Goal: Book appointment/travel/reservation

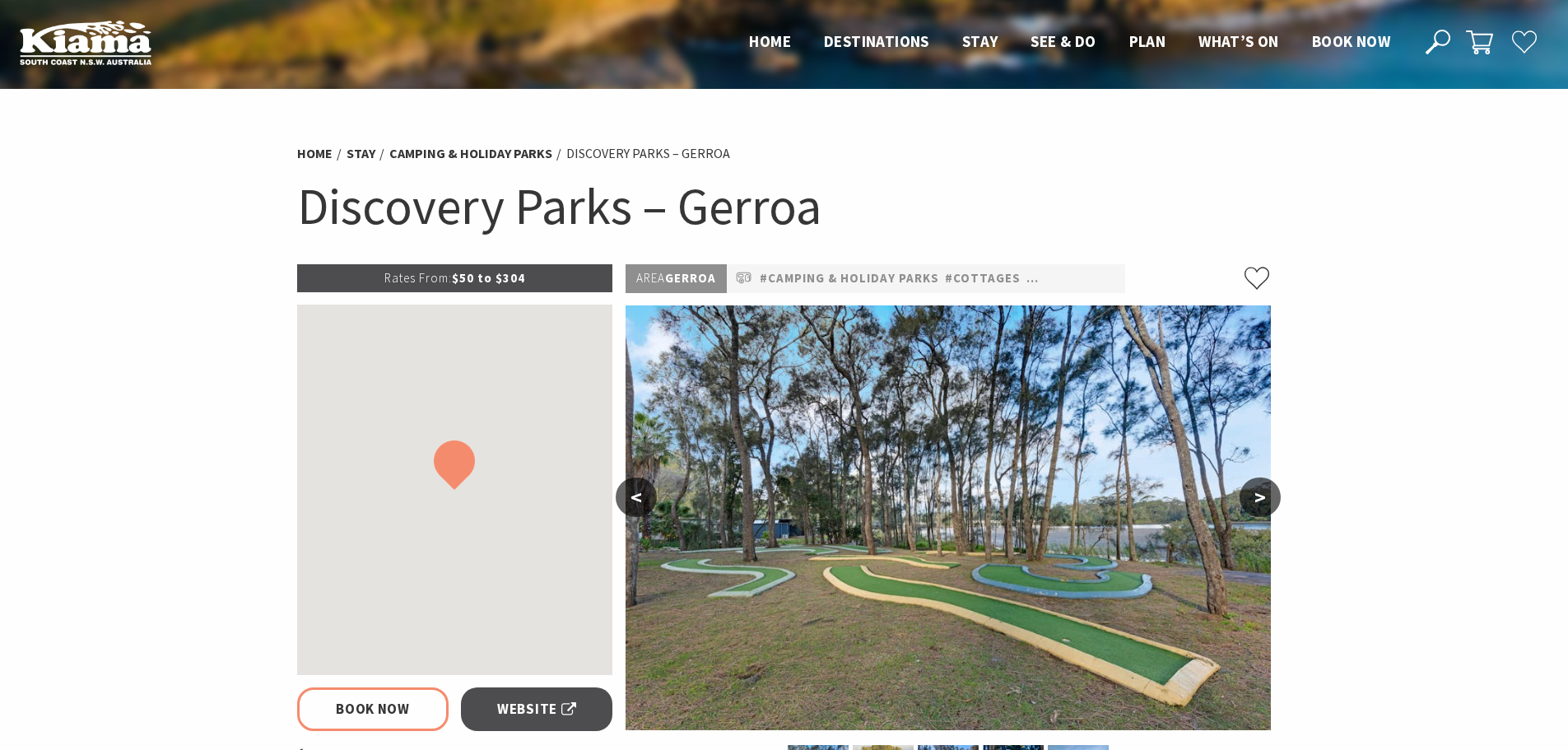
select select "3"
select select "2"
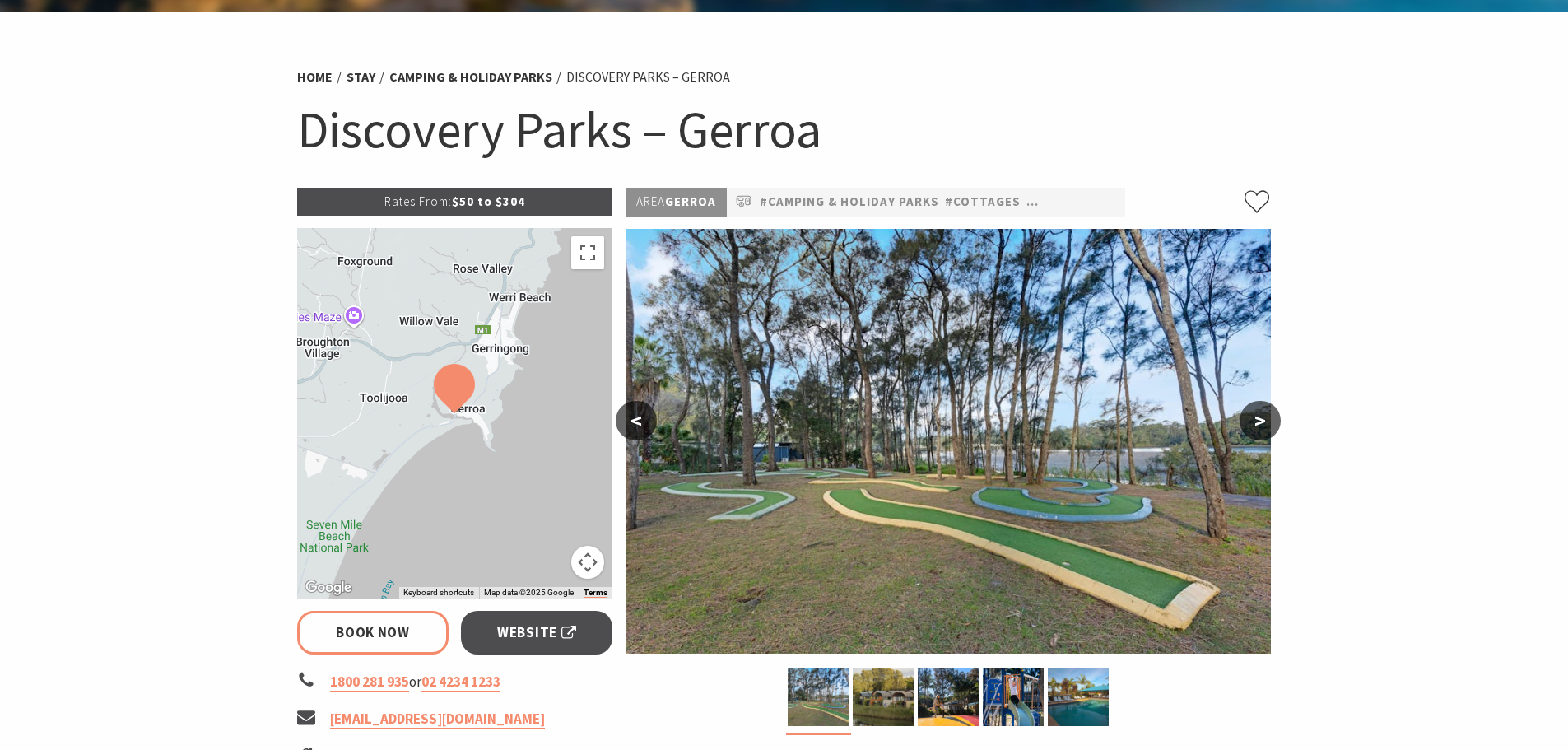
scroll to position [164, 0]
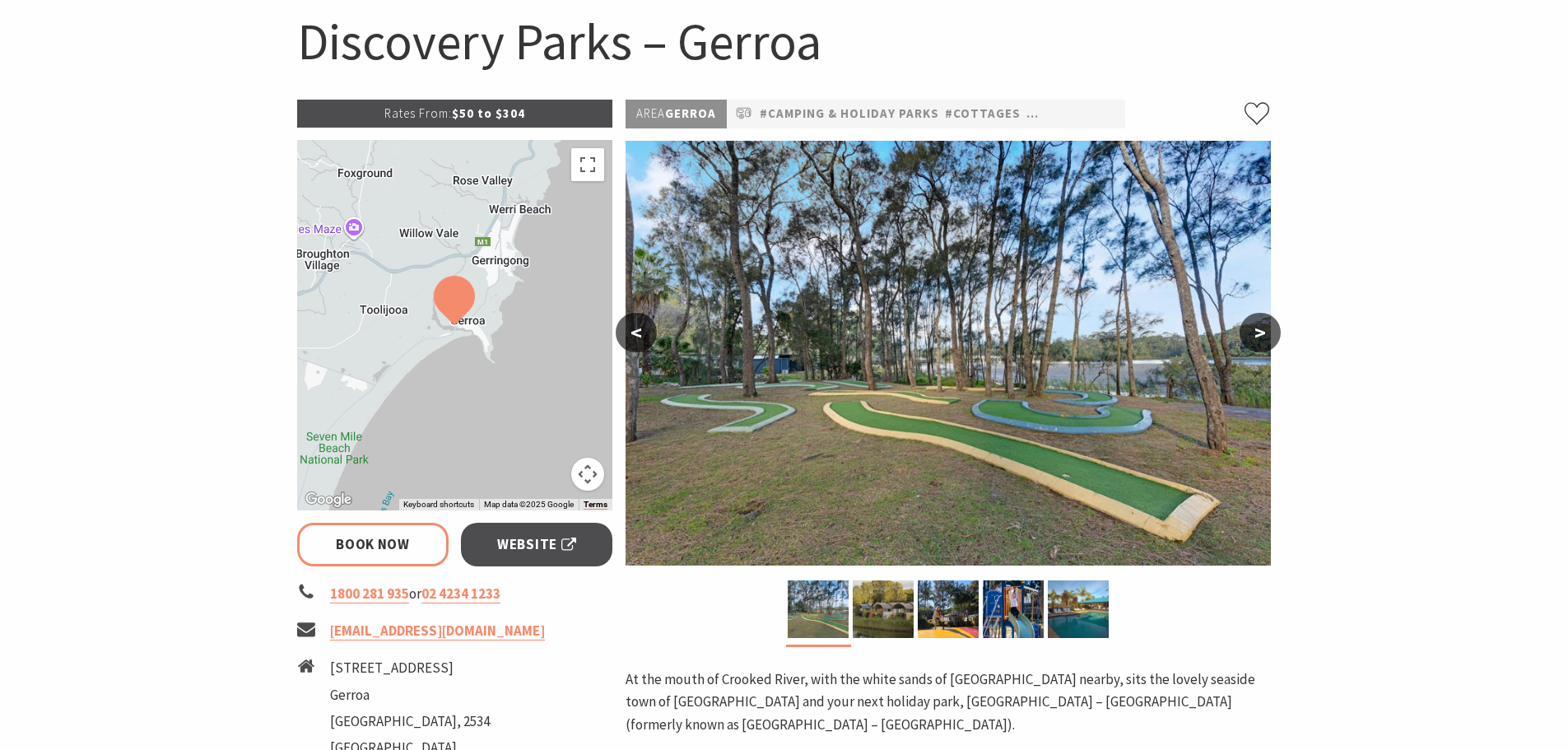
click at [1265, 331] on button ">" at bounding box center [1260, 333] width 42 height 40
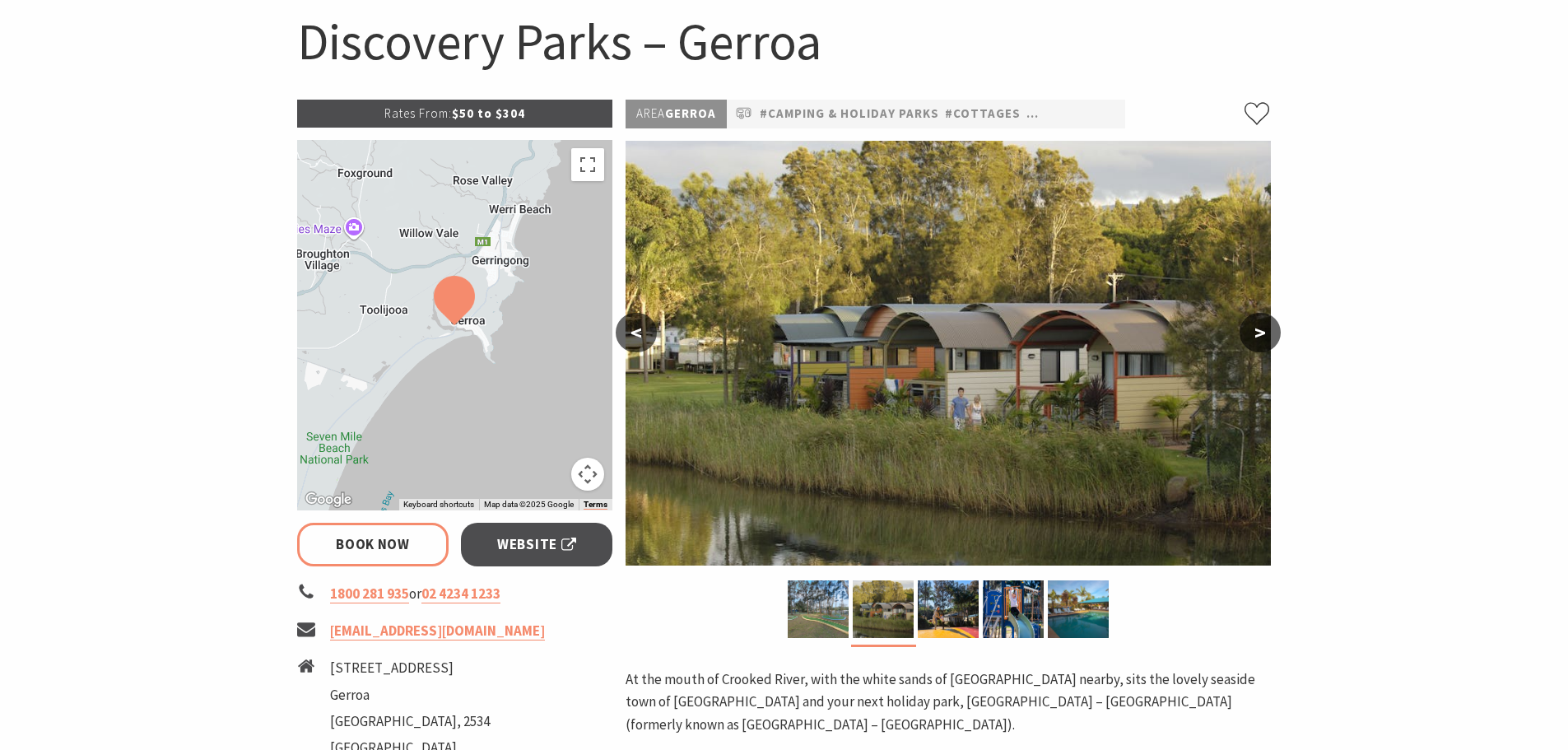
click at [1265, 331] on button ">" at bounding box center [1260, 333] width 42 height 40
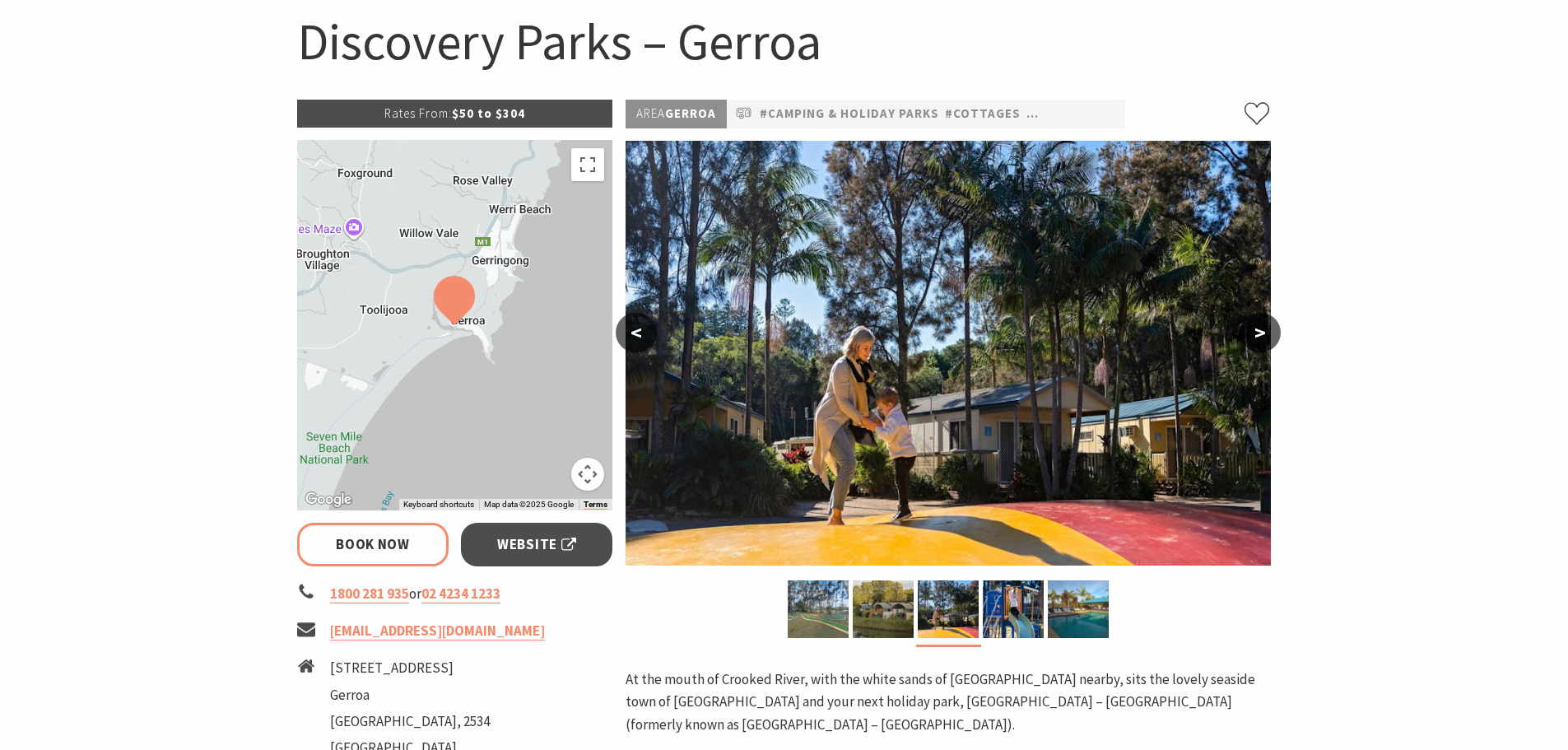
click at [1265, 331] on button ">" at bounding box center [1260, 333] width 42 height 40
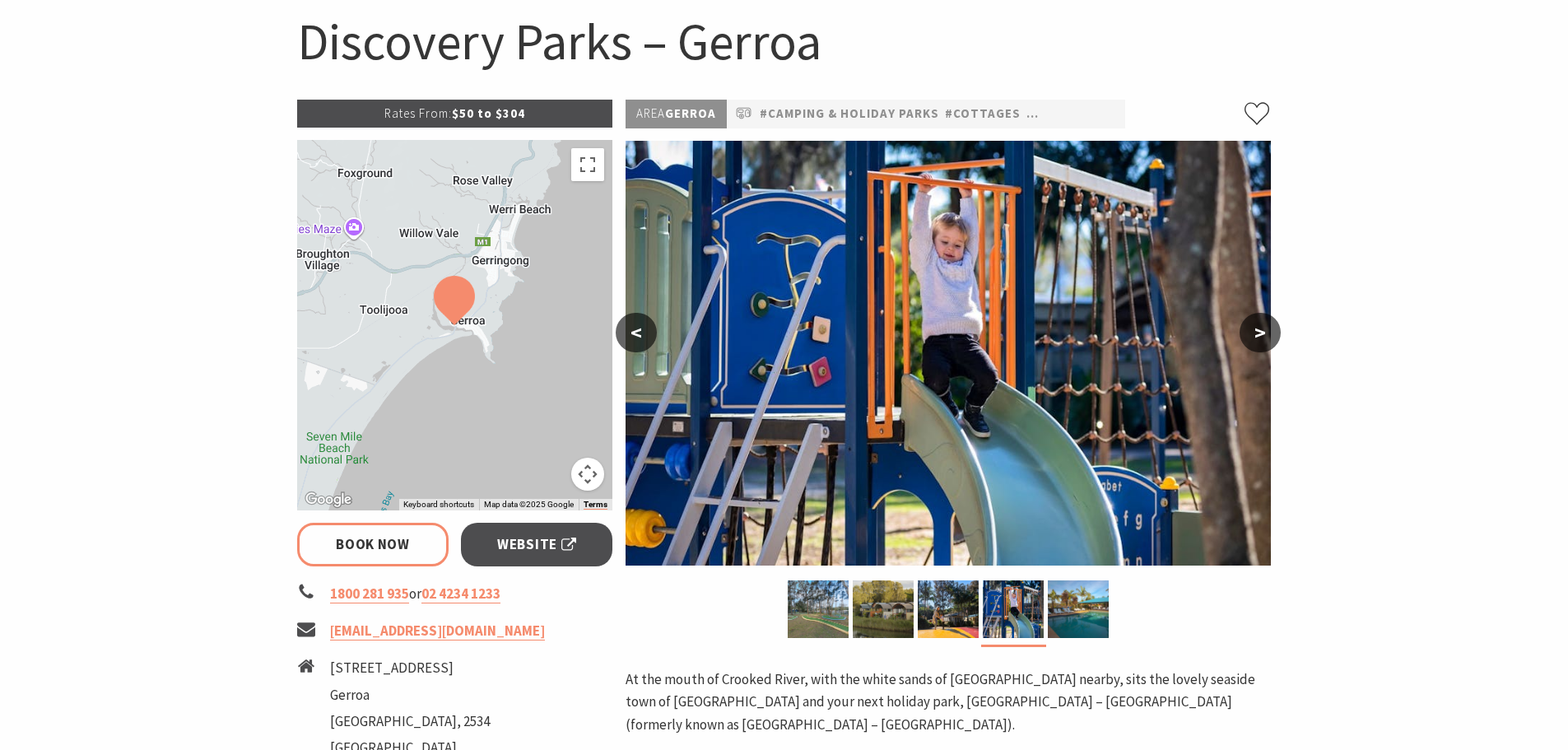
click at [1265, 331] on button ">" at bounding box center [1260, 333] width 42 height 40
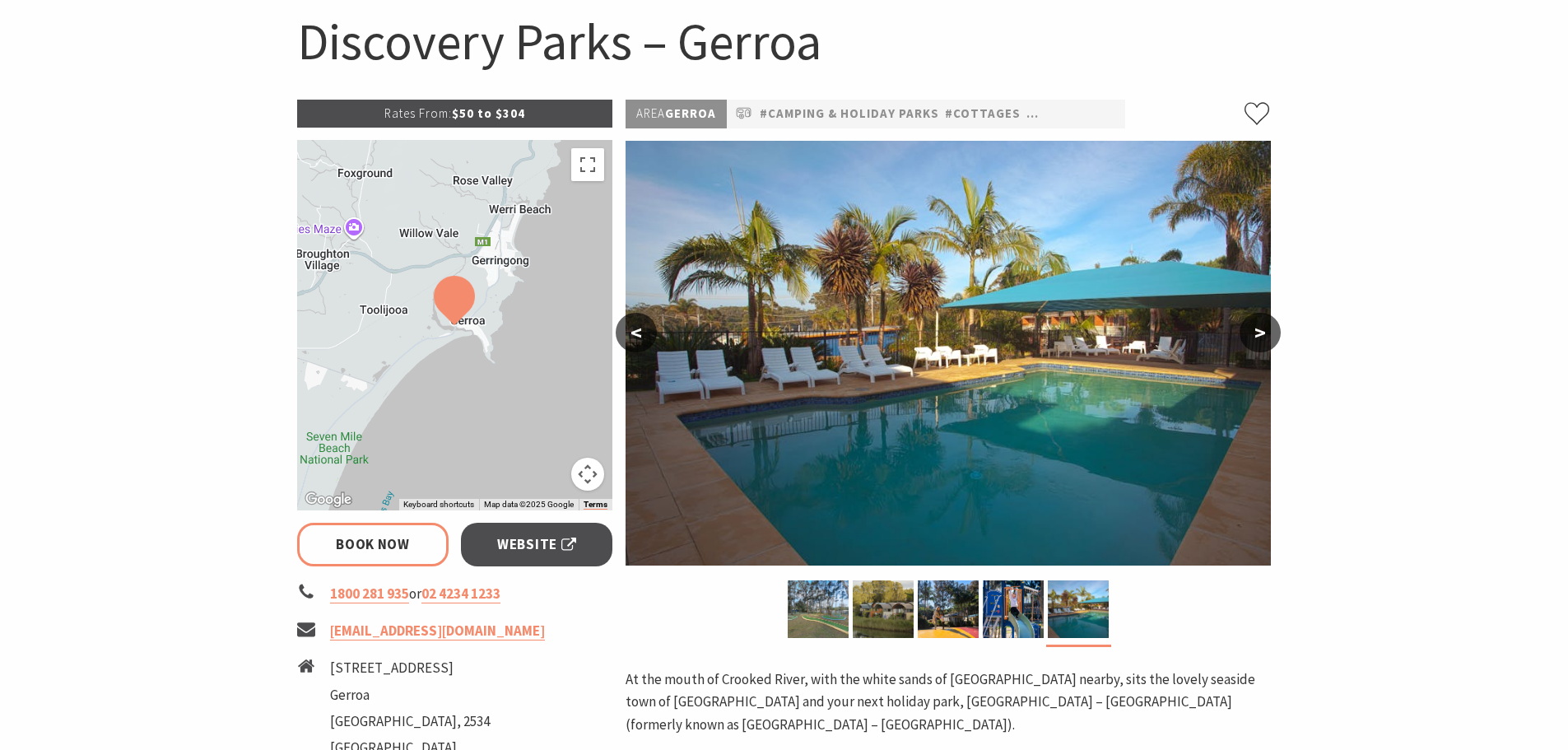
click at [1265, 331] on button ">" at bounding box center [1260, 333] width 42 height 40
click at [1266, 331] on button ">" at bounding box center [1260, 333] width 42 height 40
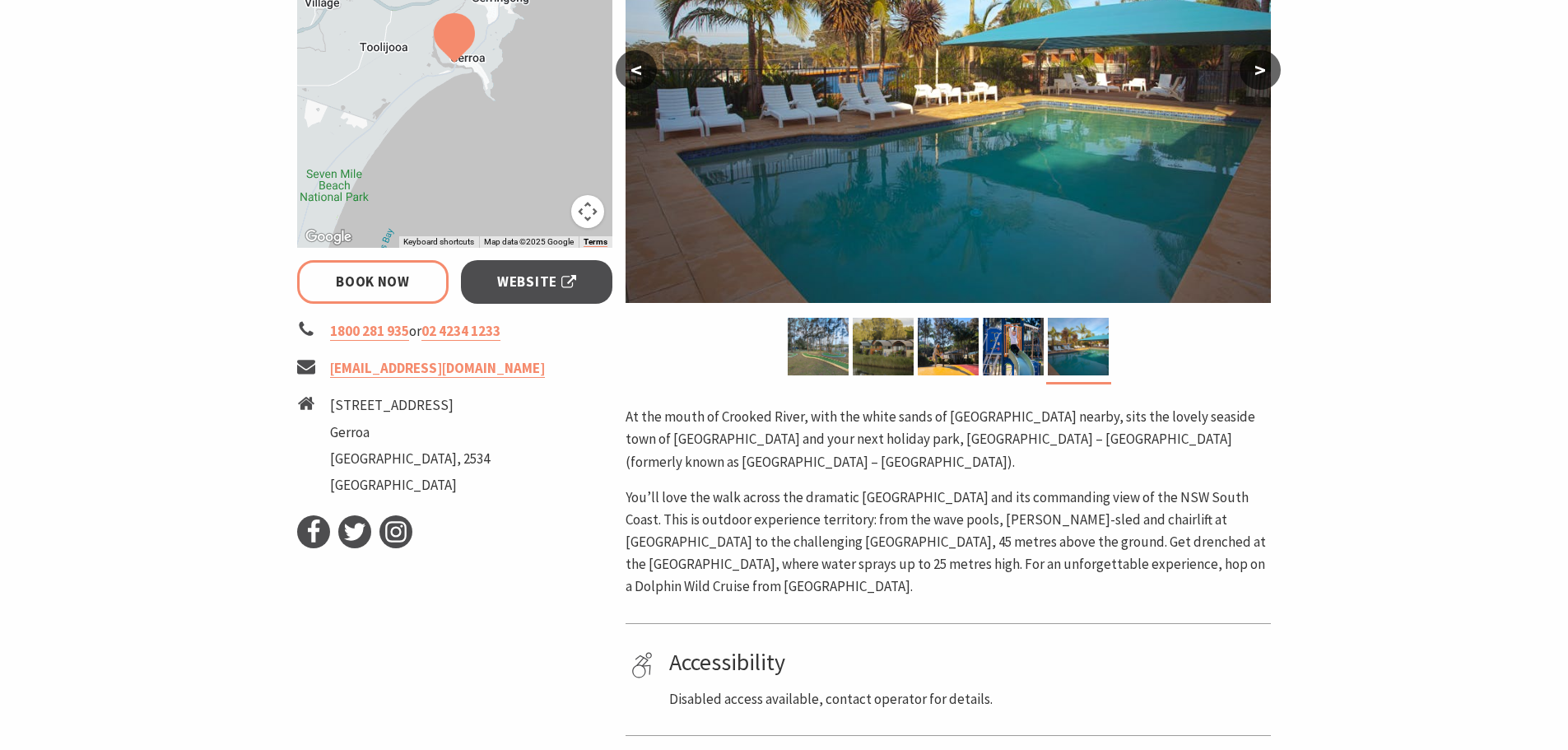
scroll to position [412, 0]
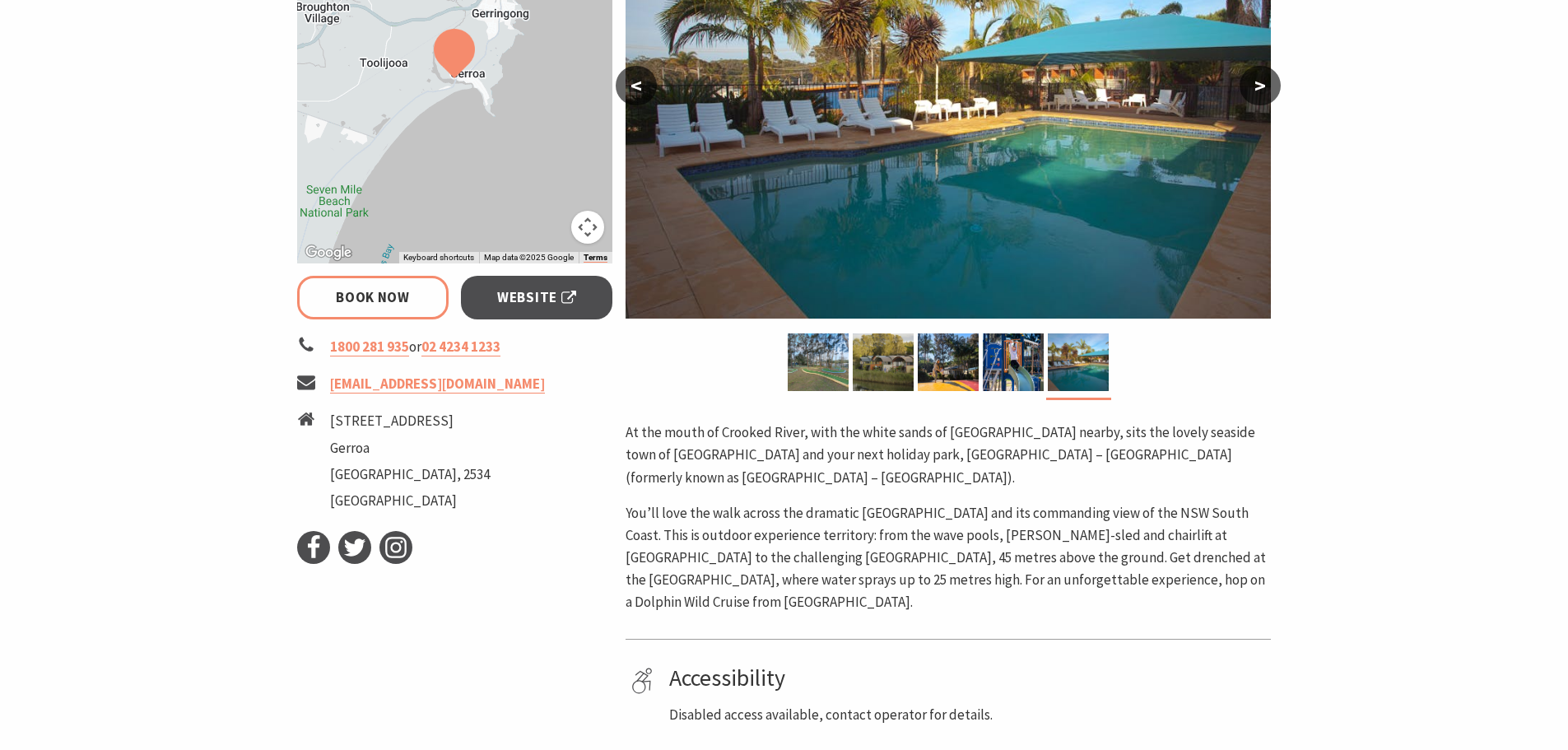
select select "3"
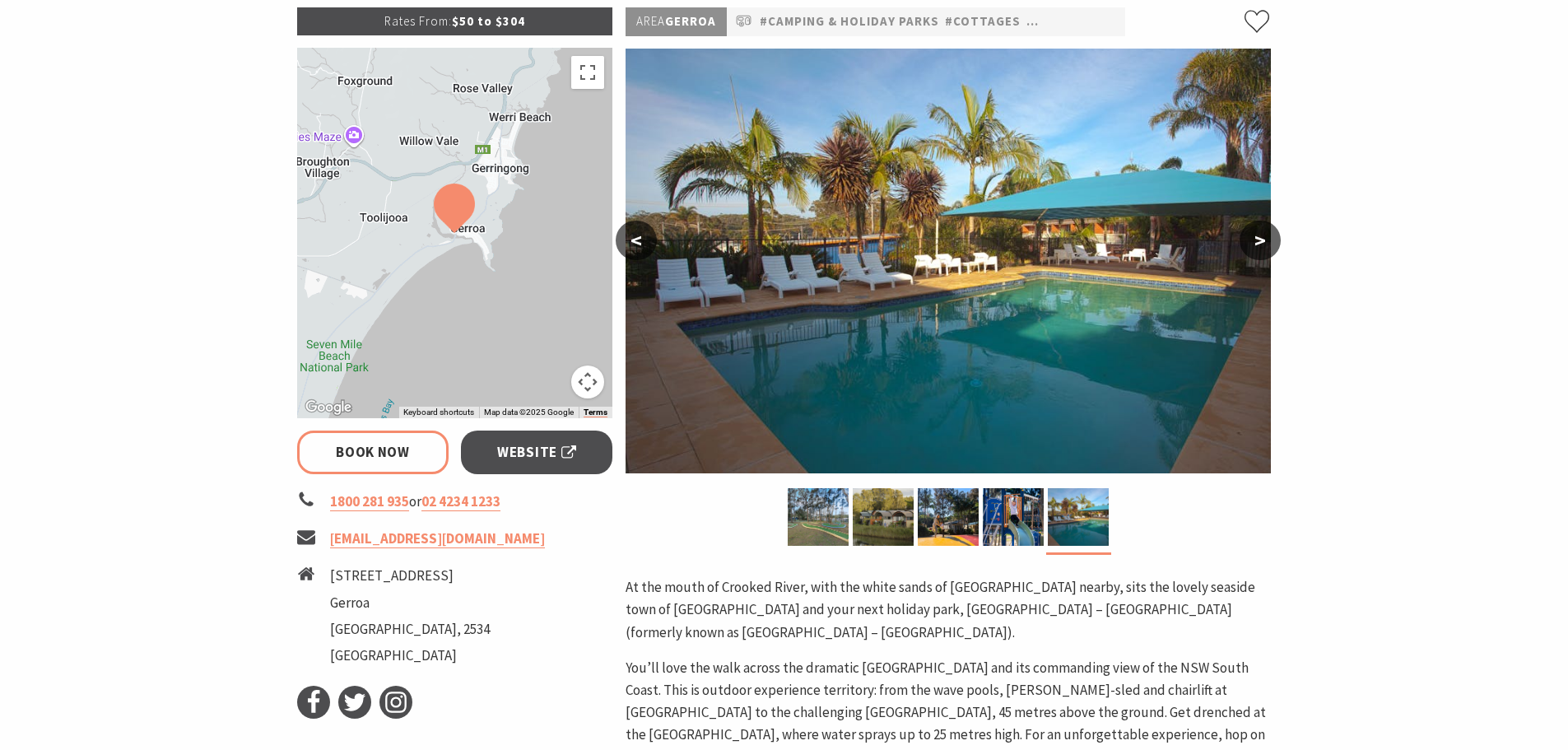
scroll to position [247, 0]
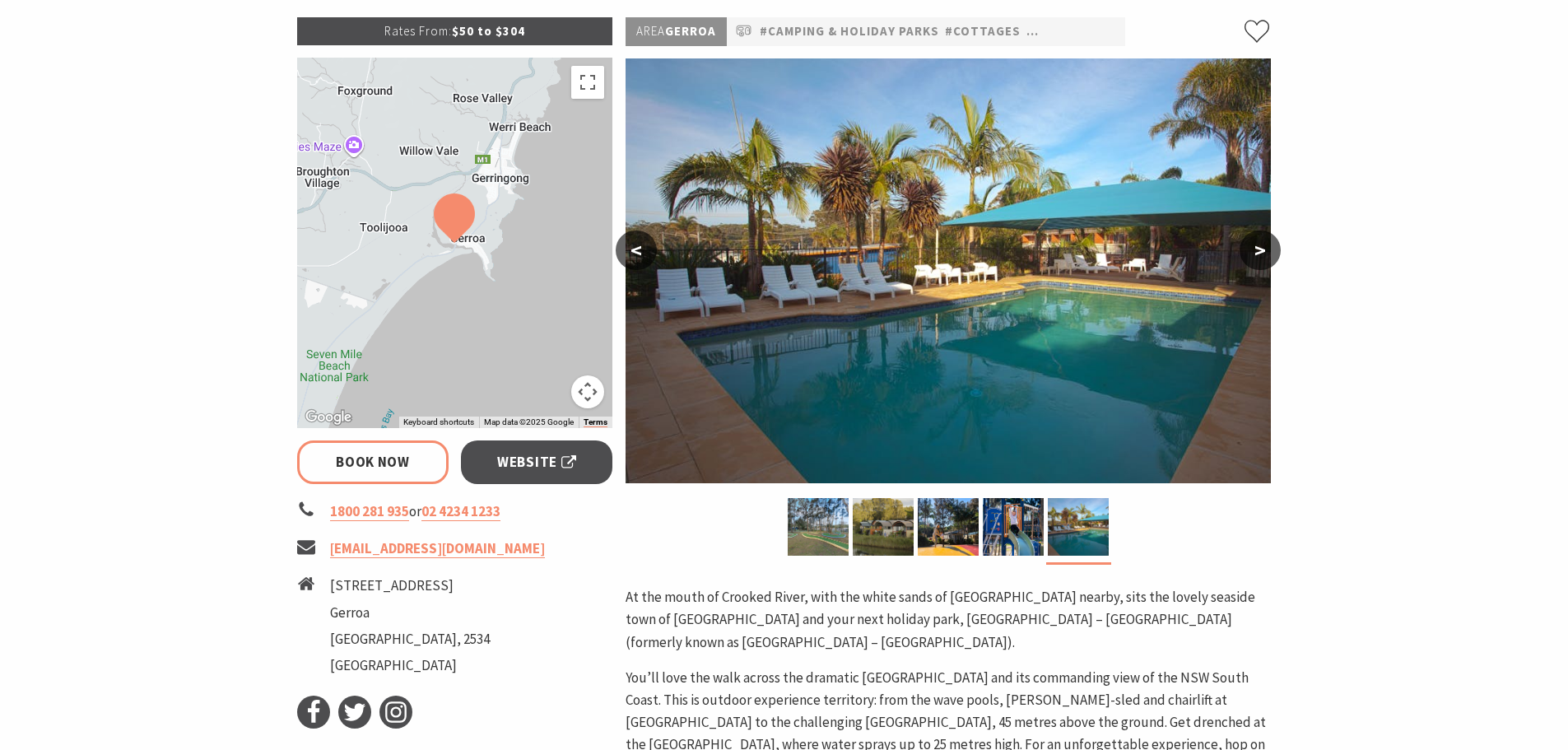
click at [1263, 248] on button ">" at bounding box center [1260, 250] width 42 height 40
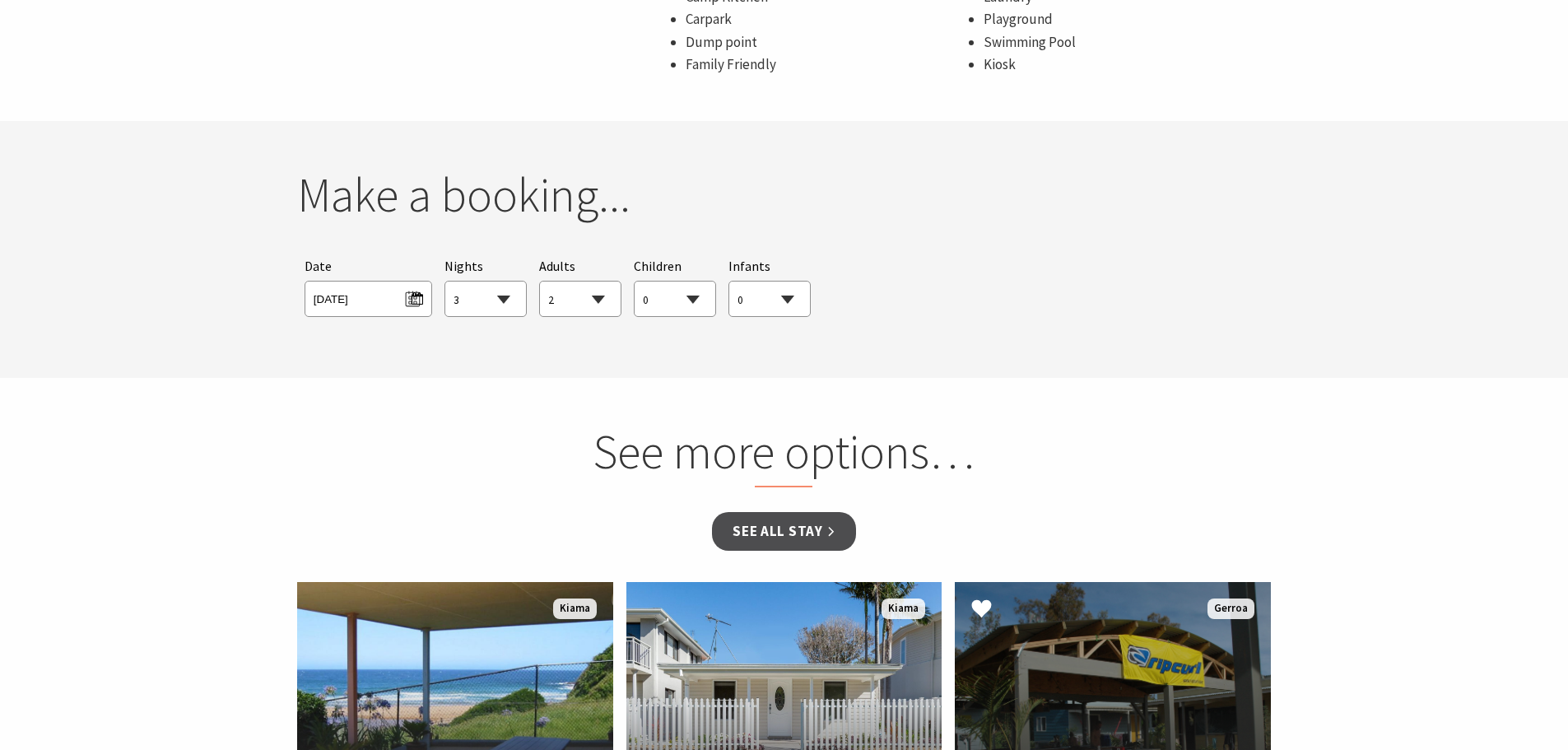
scroll to position [1235, 0]
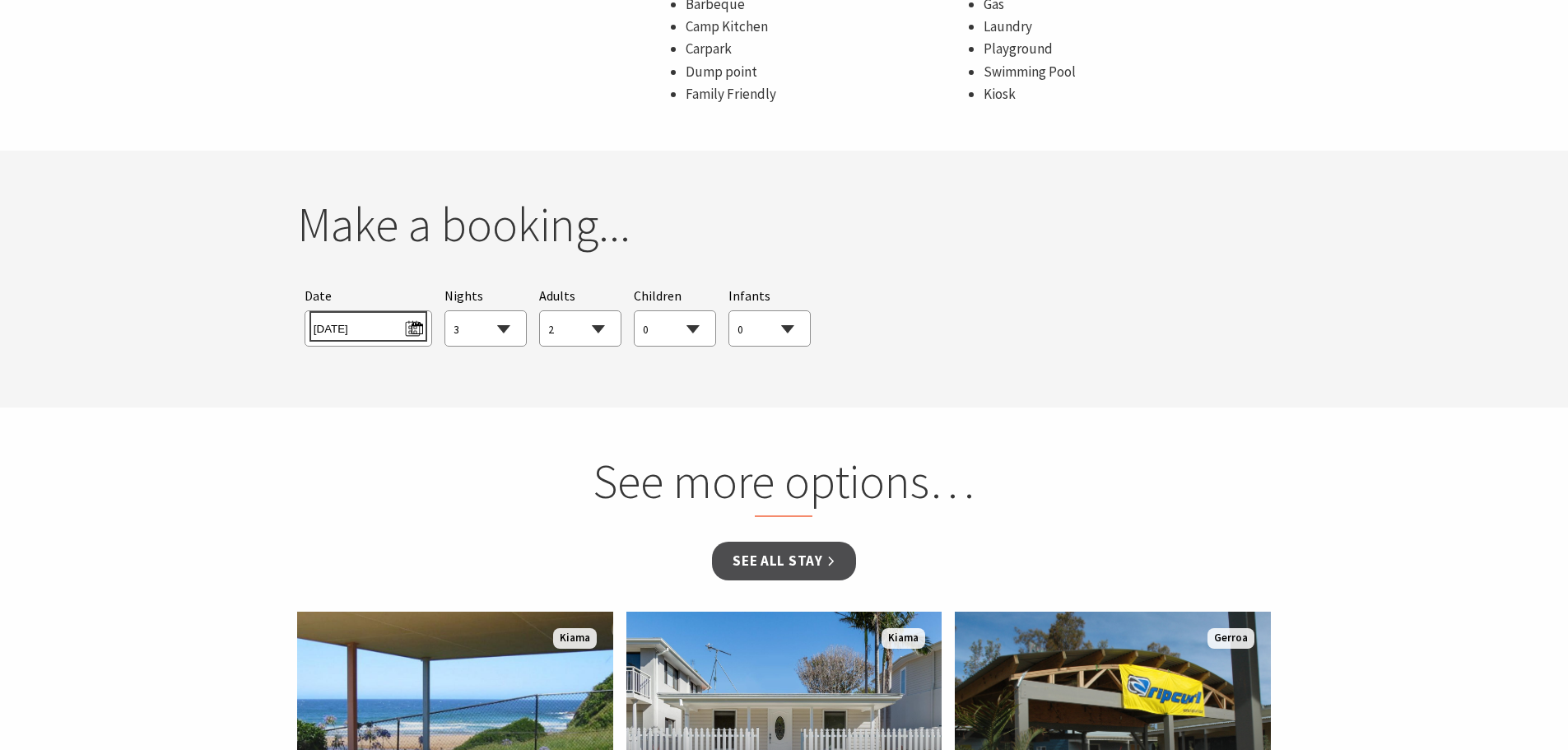
click at [414, 315] on span "[DATE]" at bounding box center [368, 326] width 110 height 22
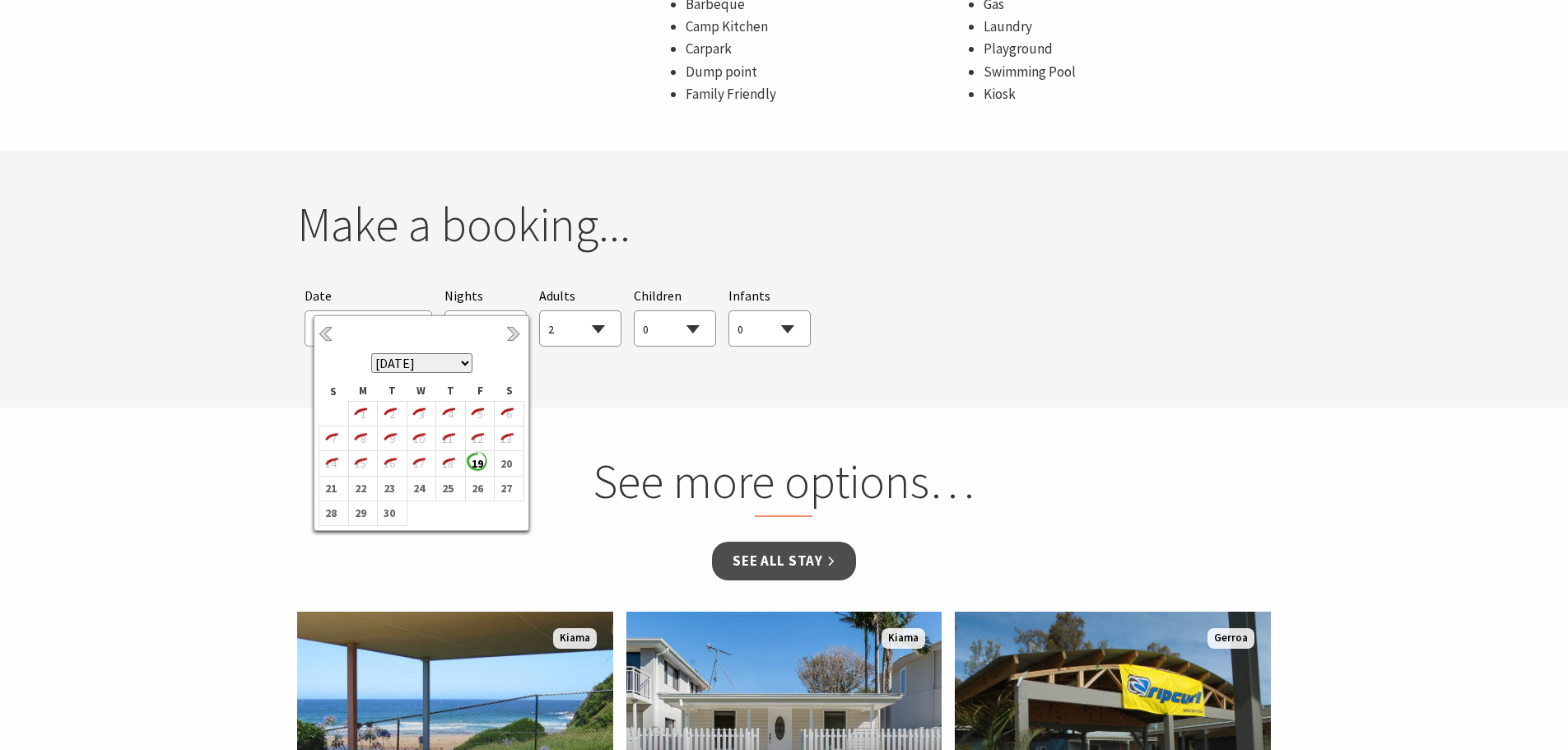
click at [464, 360] on select "[DATE] [DATE] [DATE] [DATE] [DATE] [DATE] [DATE] [DATE] [DATE] [DATE] [DATE] [D…" at bounding box center [422, 362] width 102 height 19
click at [689, 311] on select "0 1 2 3 4 5 6 7 8 9 10 11 12 13 14 15 16 17 18 19 20 21 22 23 24 25 26 27 28 29…" at bounding box center [674, 329] width 80 height 36
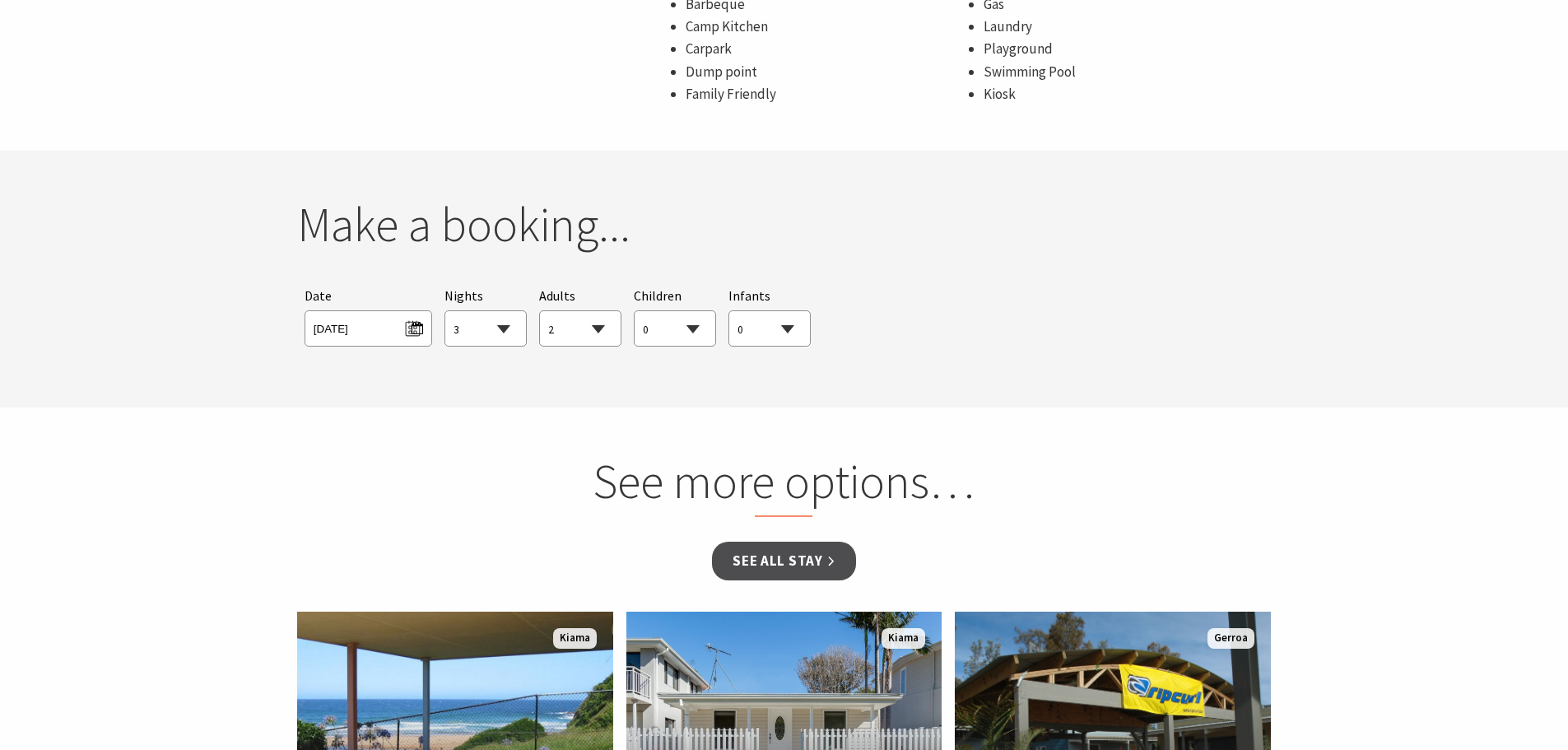
select select "2"
click at [634, 311] on select "0 1 2 3 4 5 6 7 8 9 10 11 12 13 14 15 16 17 18 19 20 21 22 23 24 25 26 27 28 29…" at bounding box center [674, 329] width 80 height 36
click at [935, 331] on div "Searching for Accommodation Tours Events Car Hire Packages Date [DATE] Nights 1…" at bounding box center [785, 316] width 975 height 77
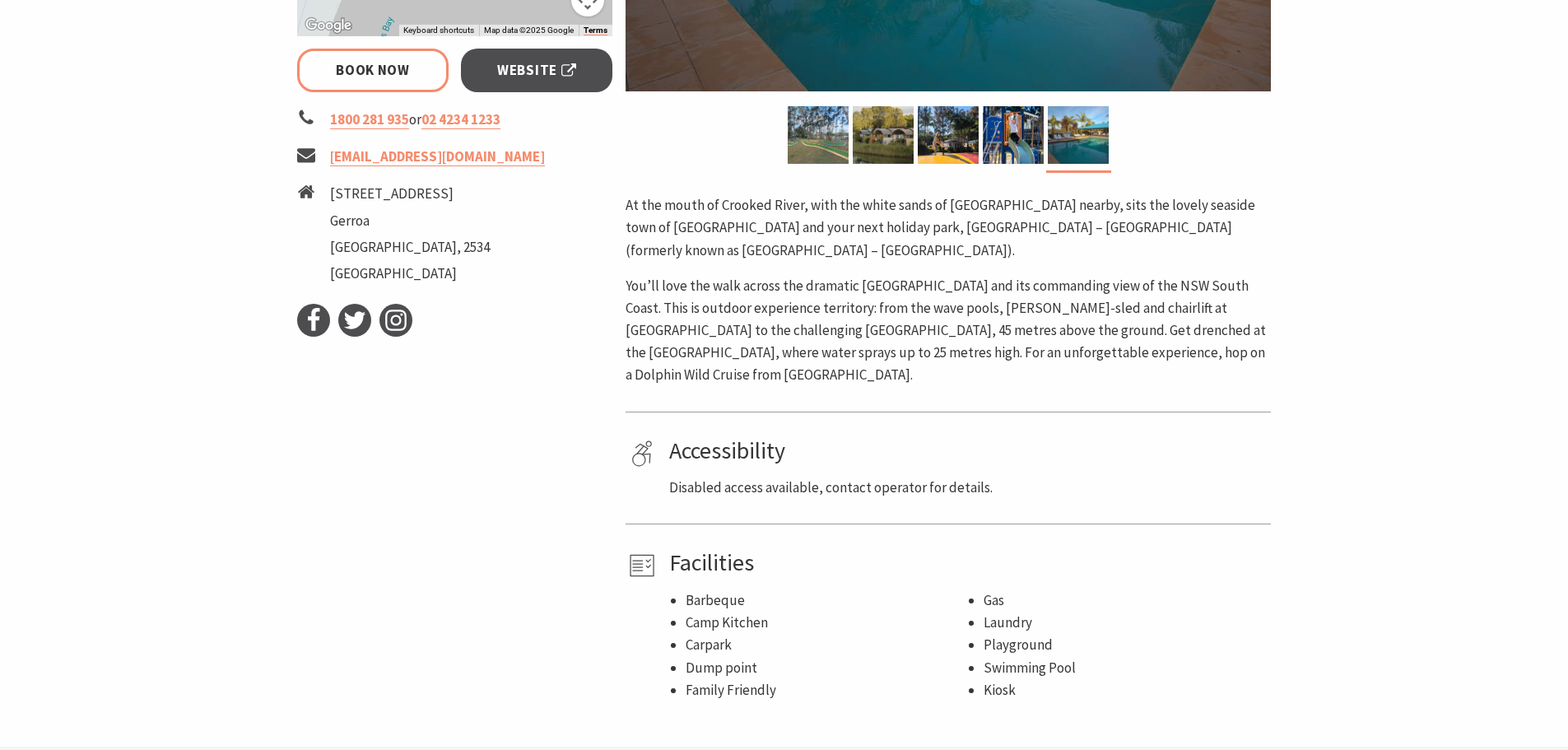
scroll to position [330, 0]
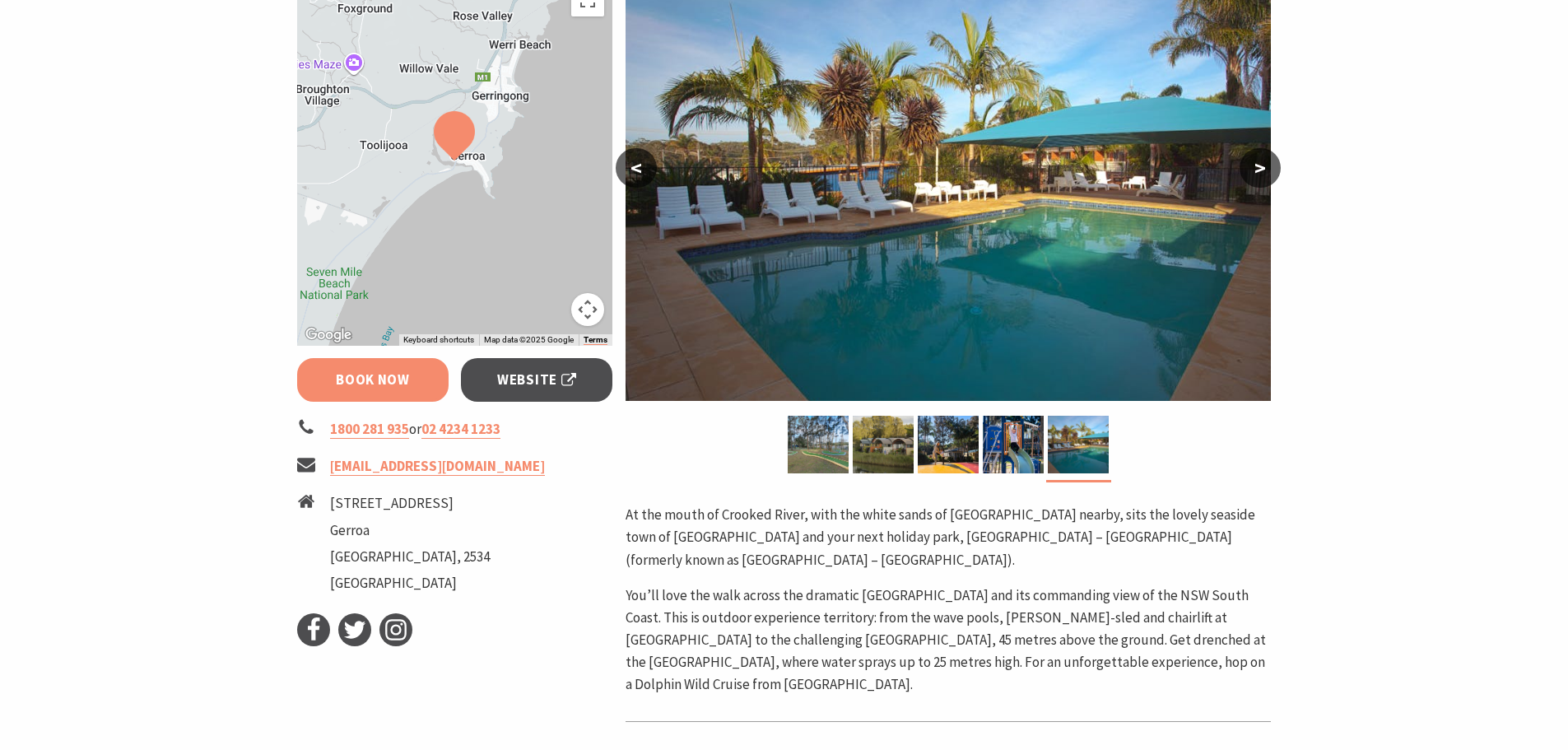
click at [350, 379] on link "Book Now" at bounding box center [373, 380] width 152 height 43
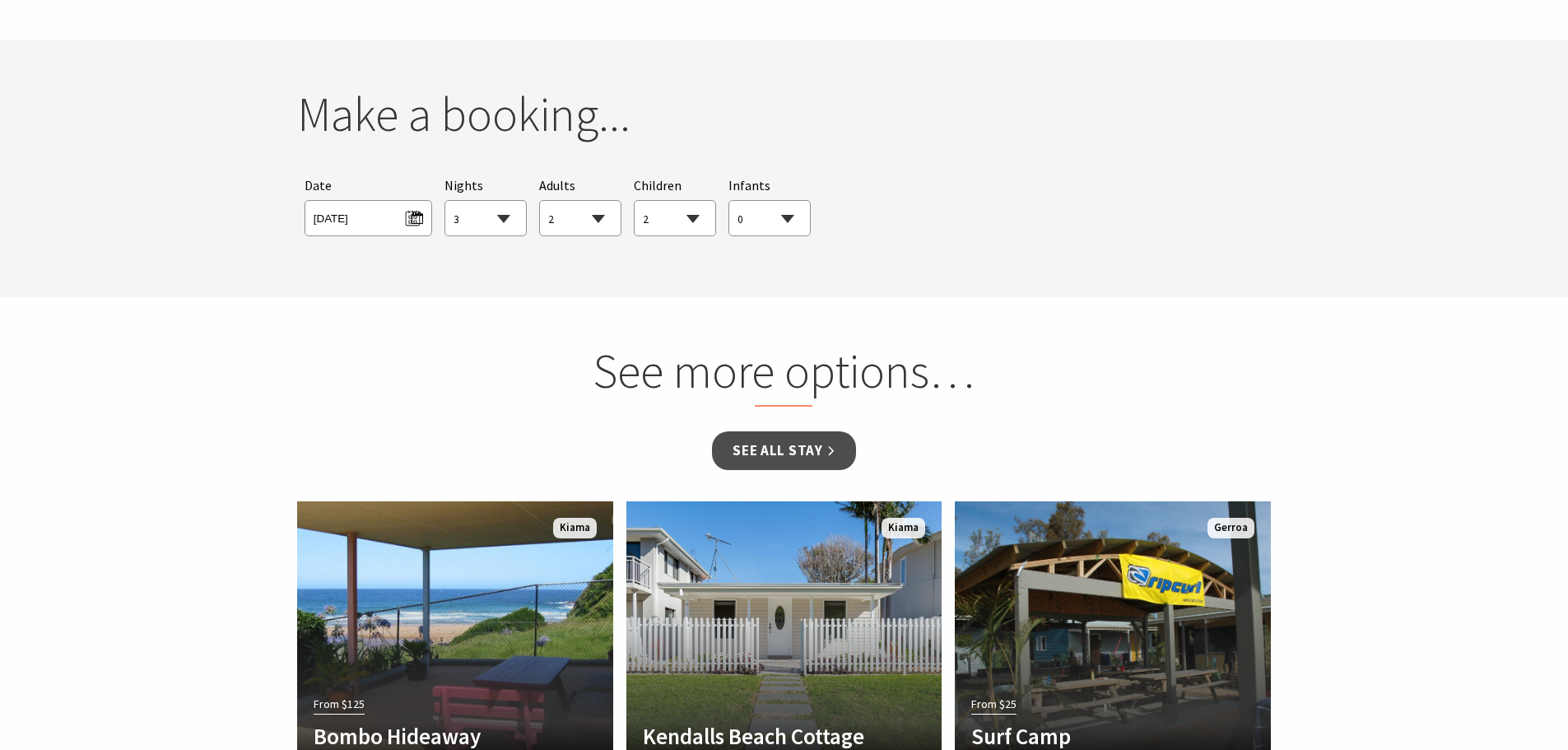
scroll to position [1363, 0]
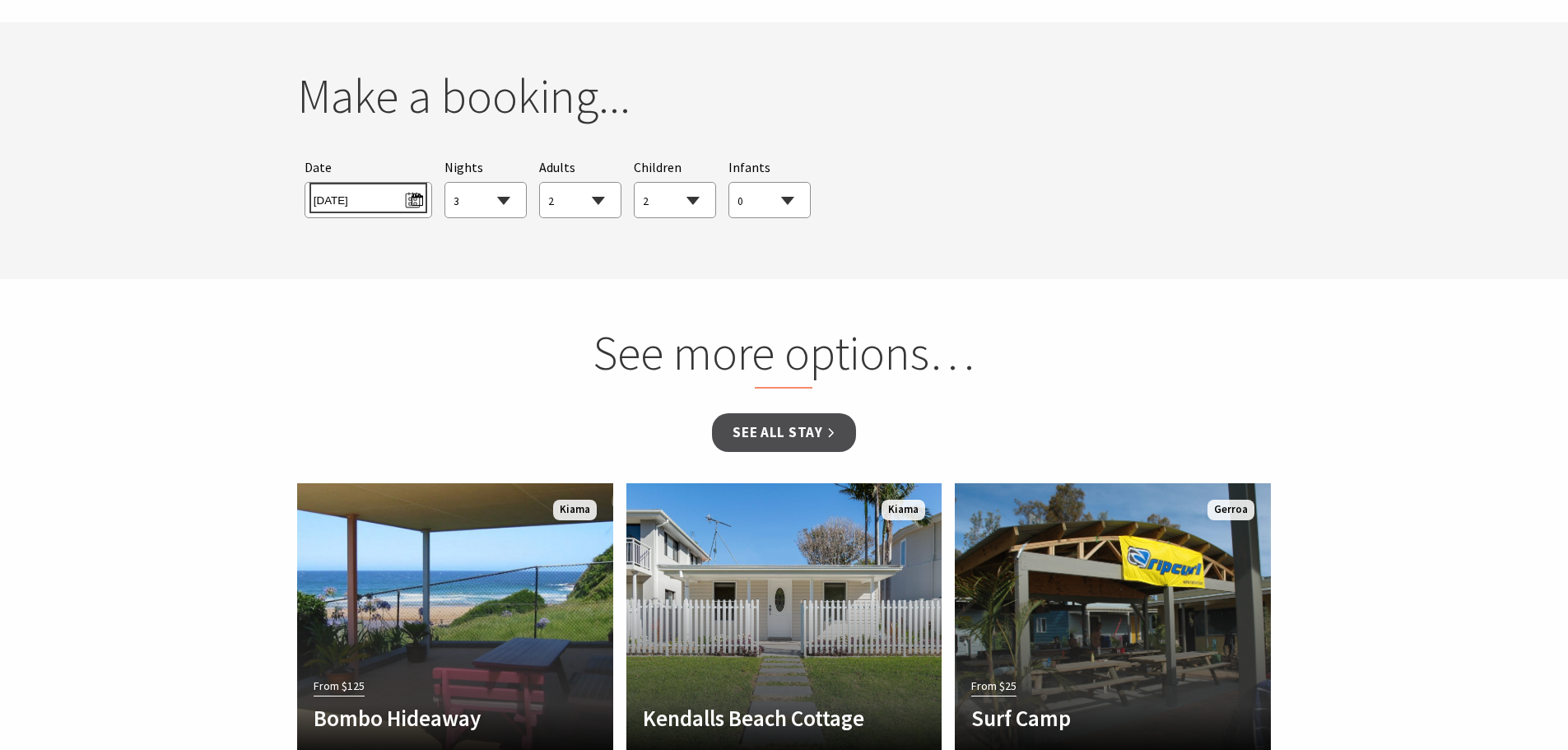
click at [392, 187] on span "[DATE]" at bounding box center [368, 198] width 110 height 22
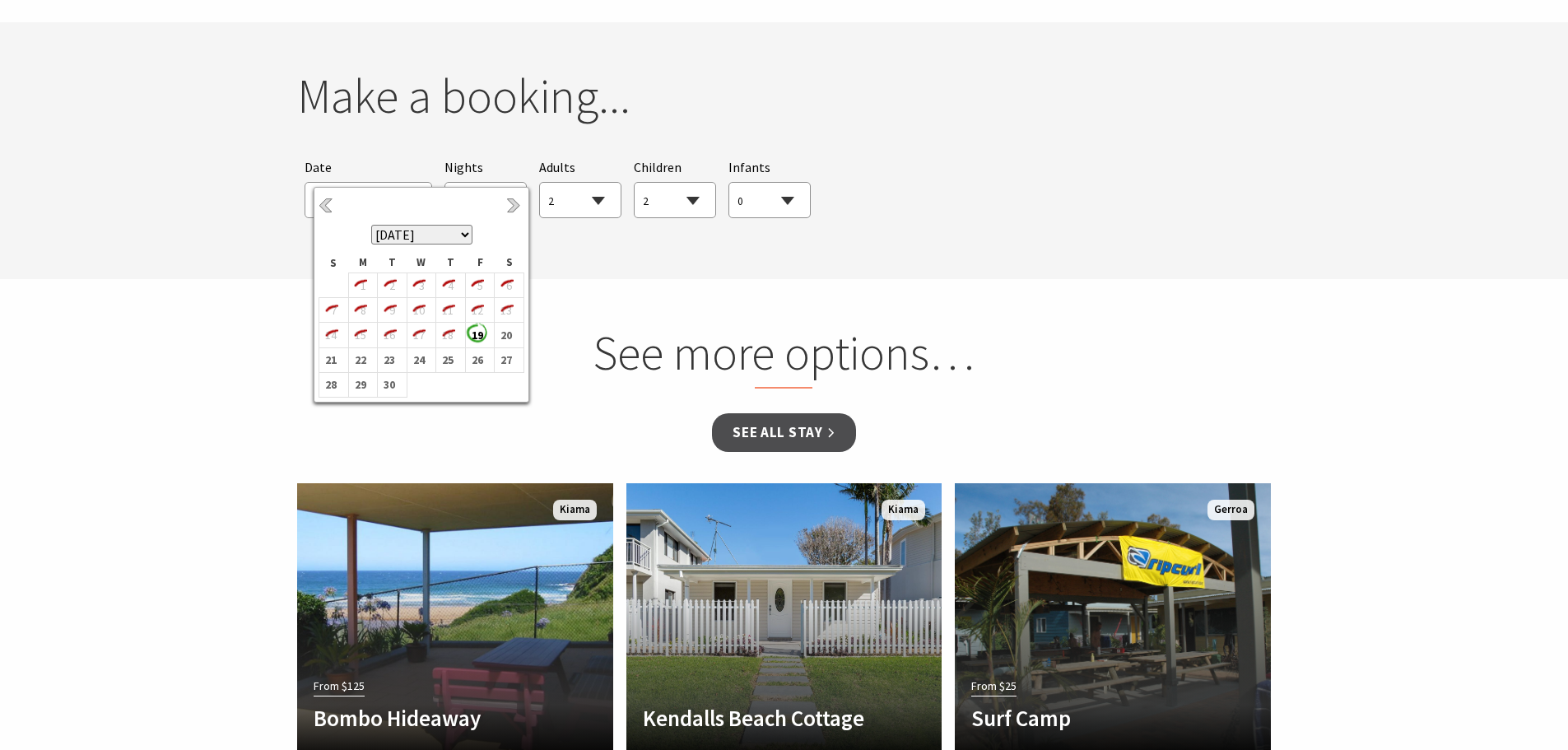
click at [461, 227] on select "[DATE] [DATE] [DATE] [DATE] [DATE] [DATE] [DATE] [DATE] [DATE] [DATE] [DATE] [D…" at bounding box center [422, 234] width 102 height 19
click at [420, 287] on b "1" at bounding box center [417, 285] width 21 height 21
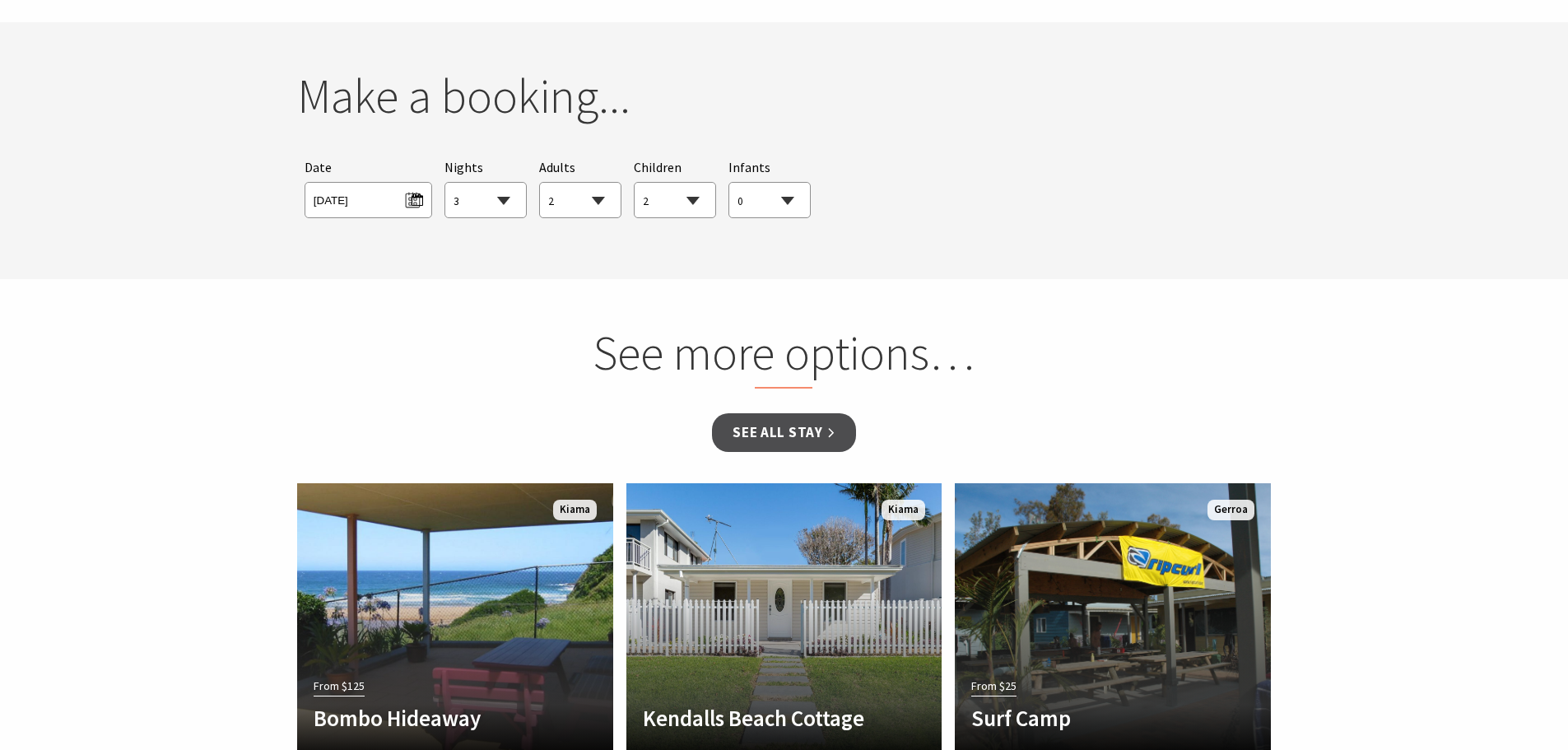
click at [781, 254] on section "You currently don't have any items in your cart Make a booking... Searching for…" at bounding box center [784, 151] width 1568 height 257
click at [778, 414] on link "See all Stay" at bounding box center [783, 433] width 143 height 39
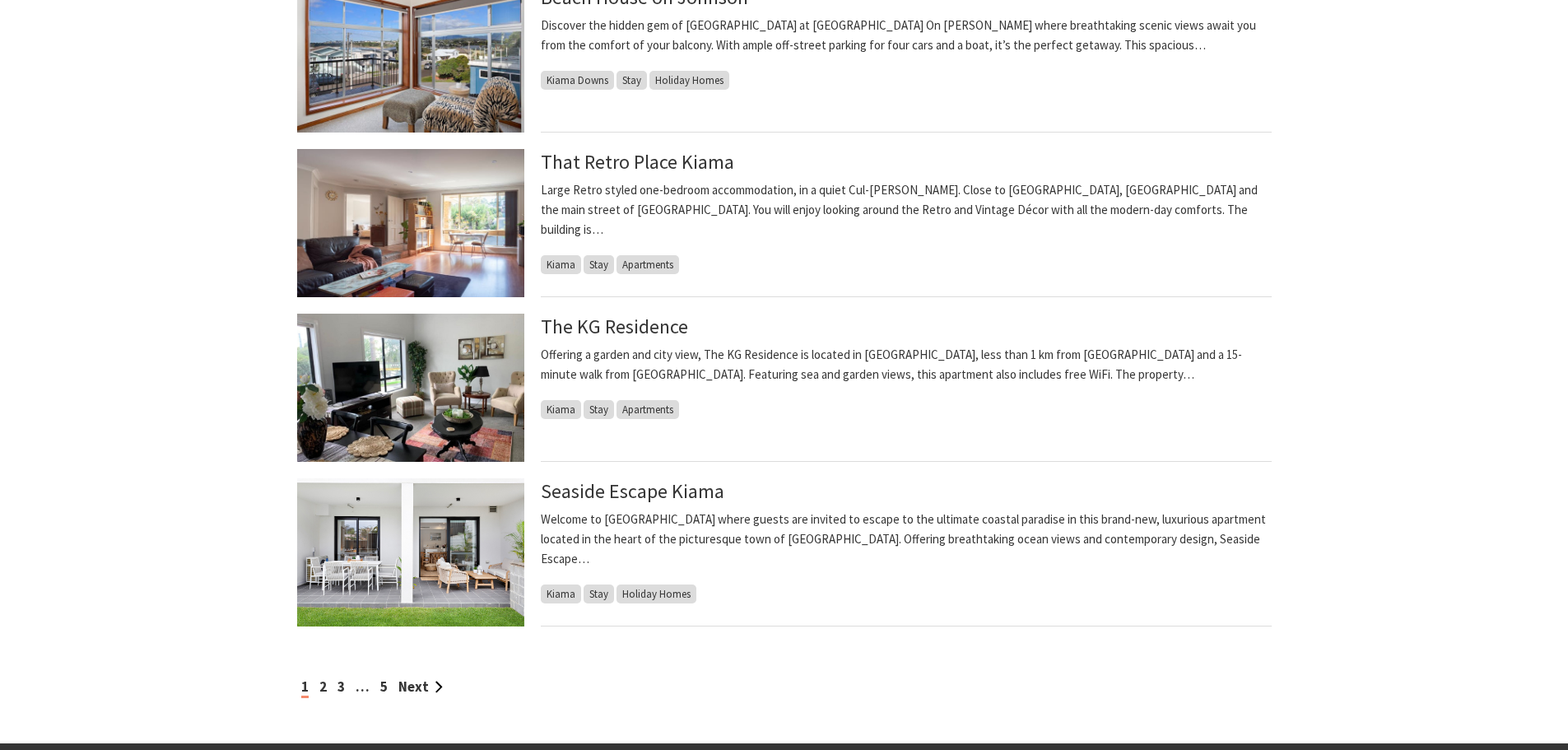
scroll to position [1647, 0]
